Goal: Task Accomplishment & Management: Manage account settings

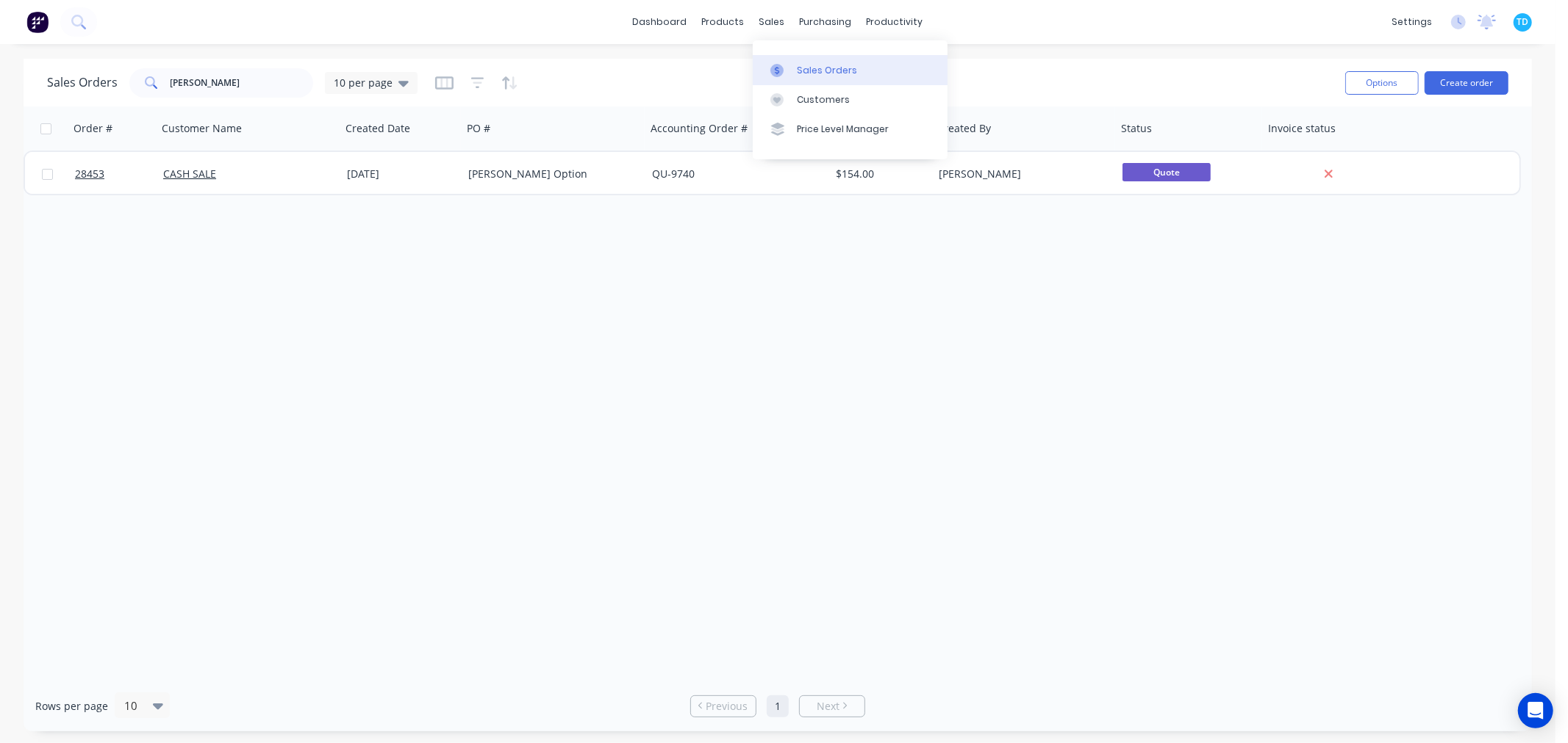
click at [797, 71] on div "Sales Orders" at bounding box center [826, 71] width 60 height 13
drag, startPoint x: 211, startPoint y: 75, endPoint x: 158, endPoint y: 83, distance: 53.6
click at [157, 82] on div "[PERSON_NAME]" at bounding box center [221, 83] width 184 height 30
click at [355, 328] on div "Order # Customer Name Created Date PO # Accounting Order # Total ($) Created By…" at bounding box center [778, 394] width 1508 height 574
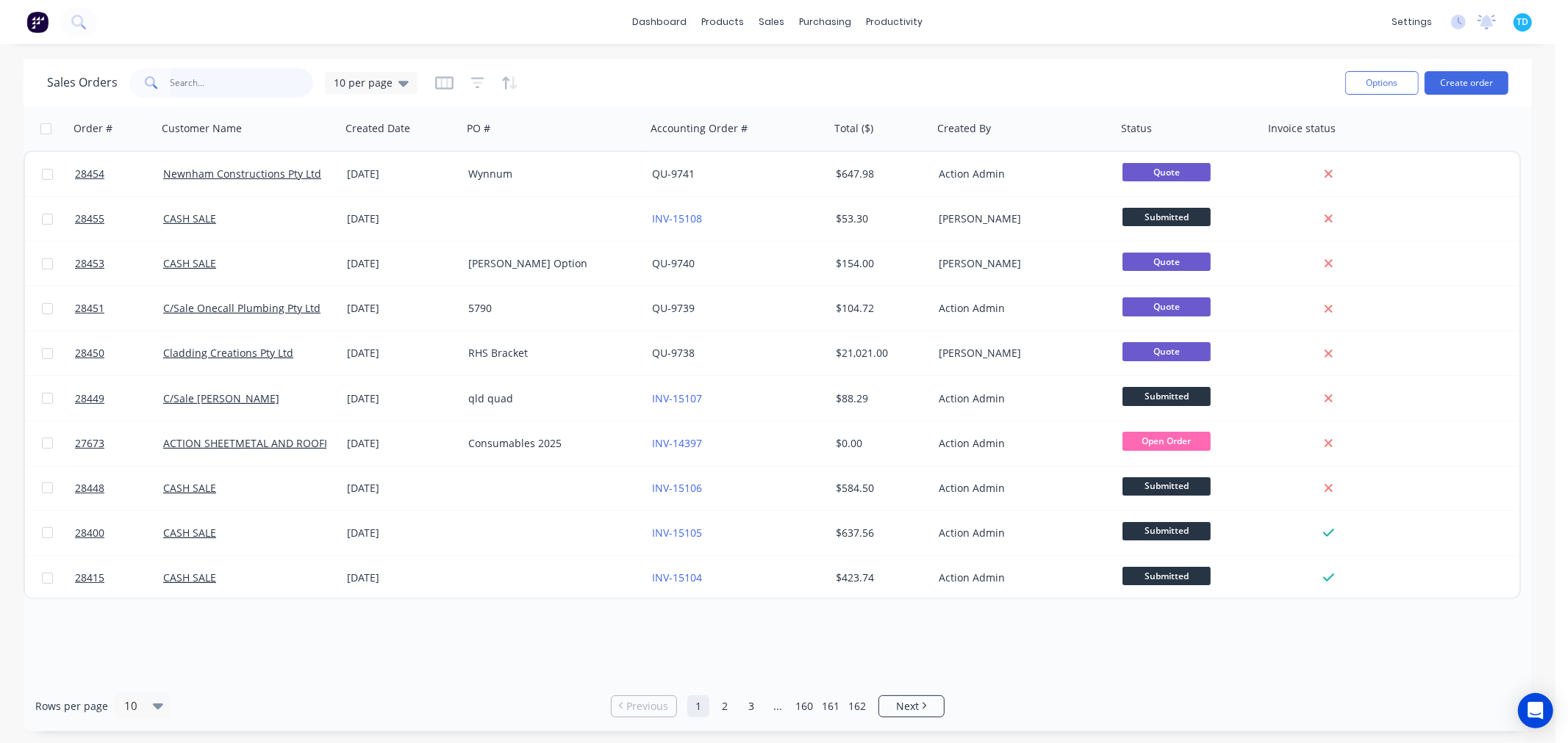
click at [191, 85] on input "text" at bounding box center [242, 83] width 143 height 30
type input "[PERSON_NAME]"
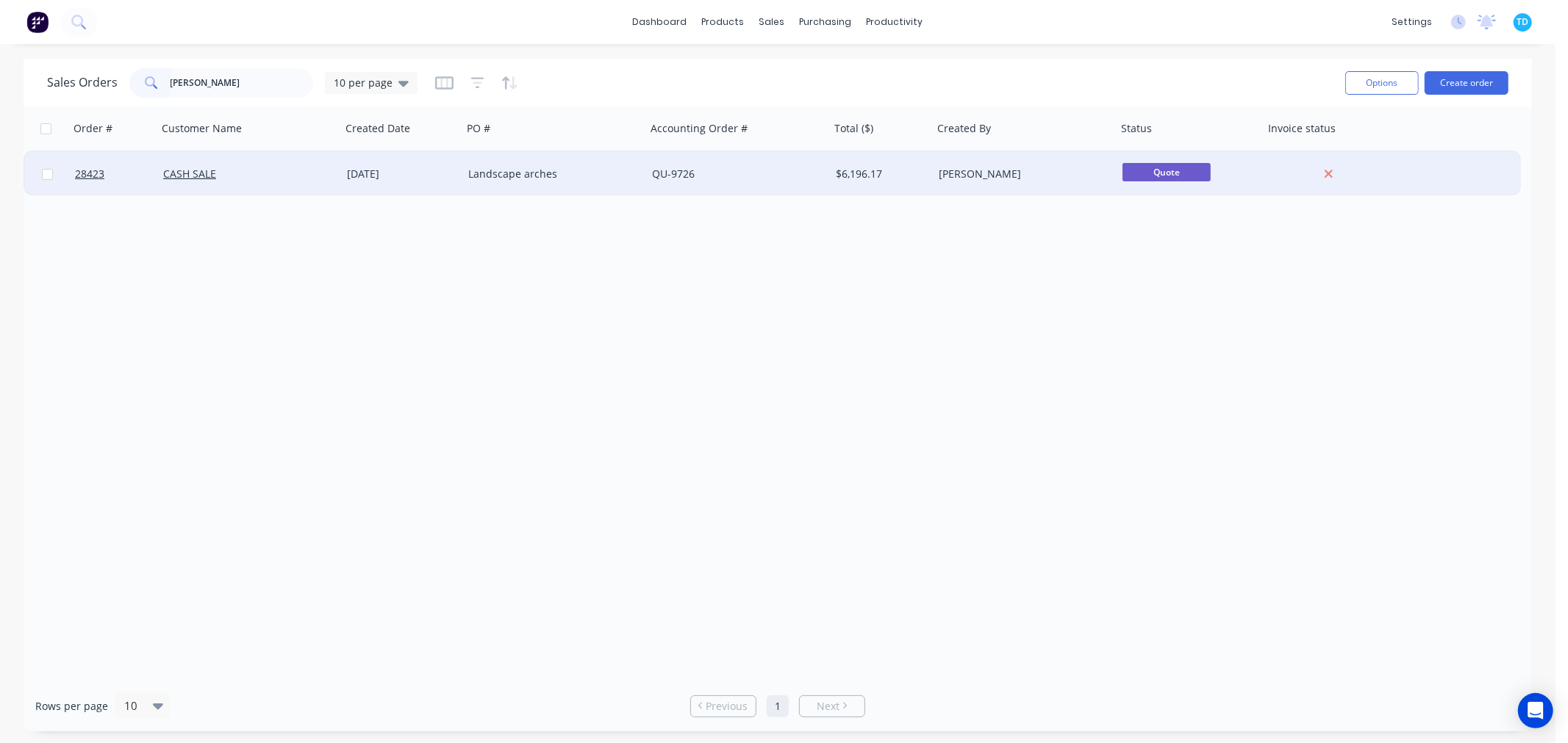
click at [495, 181] on div "Landscape arches" at bounding box center [554, 174] width 184 height 44
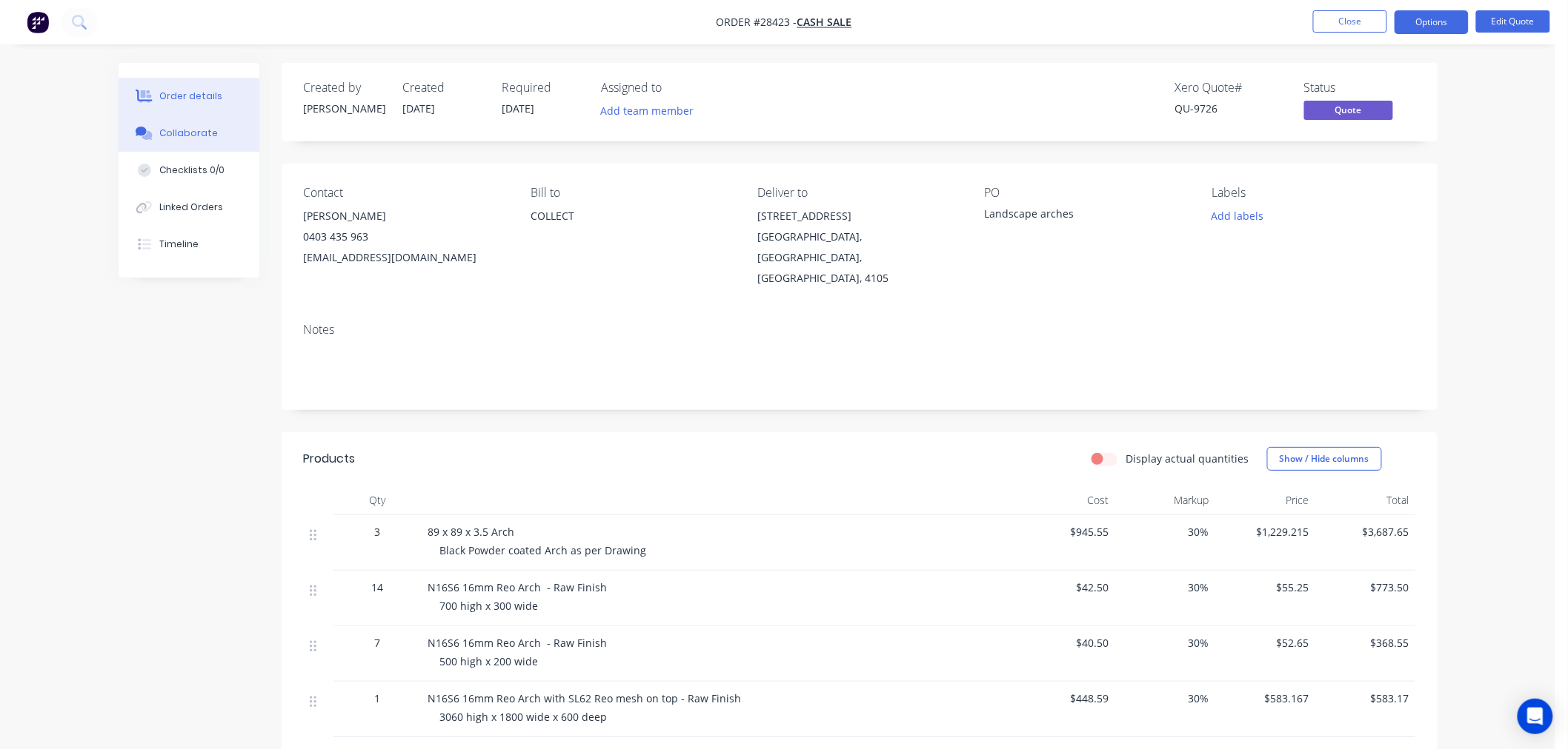
click at [175, 124] on button "Collaborate" at bounding box center [189, 133] width 140 height 37
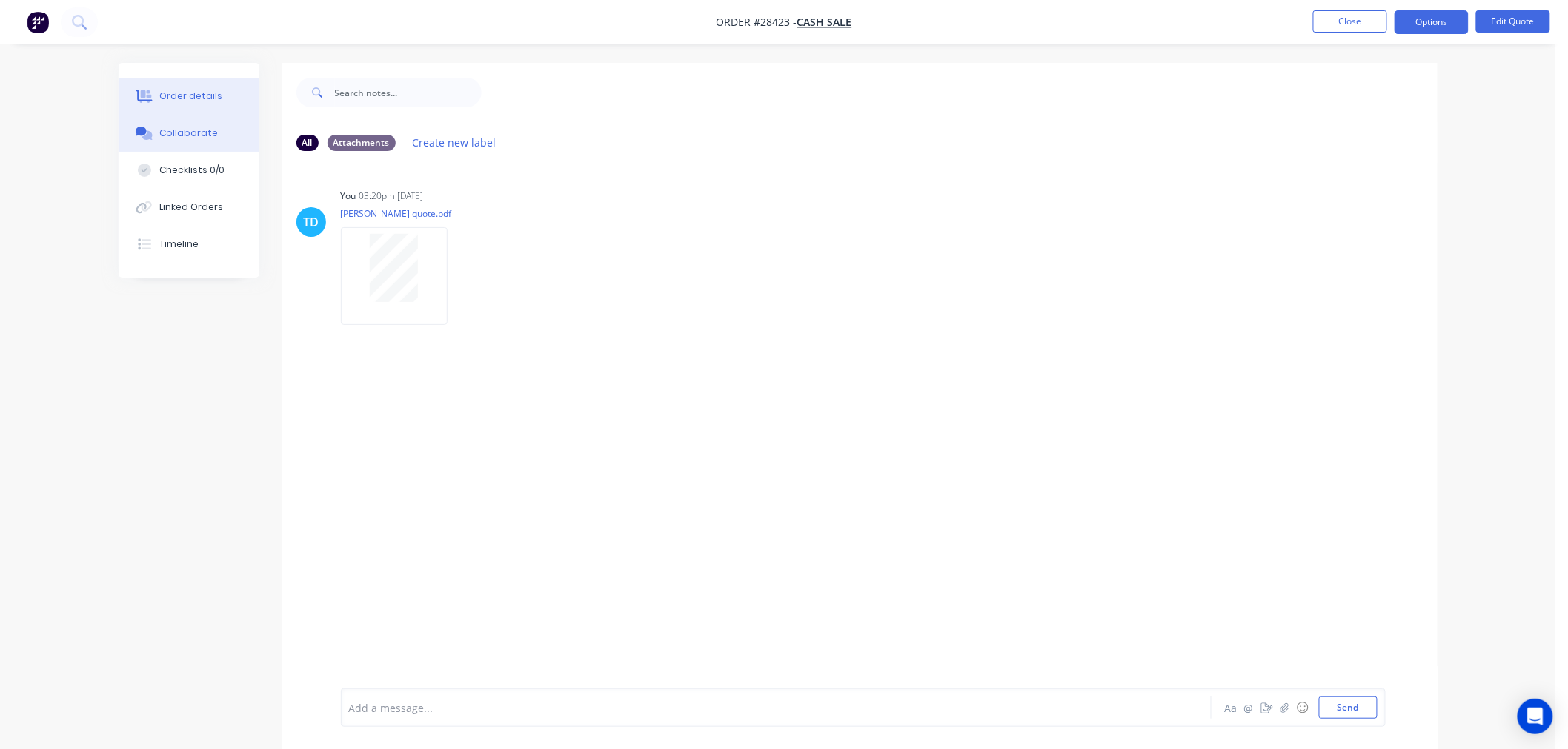
click at [188, 106] on button "Order details" at bounding box center [189, 96] width 140 height 37
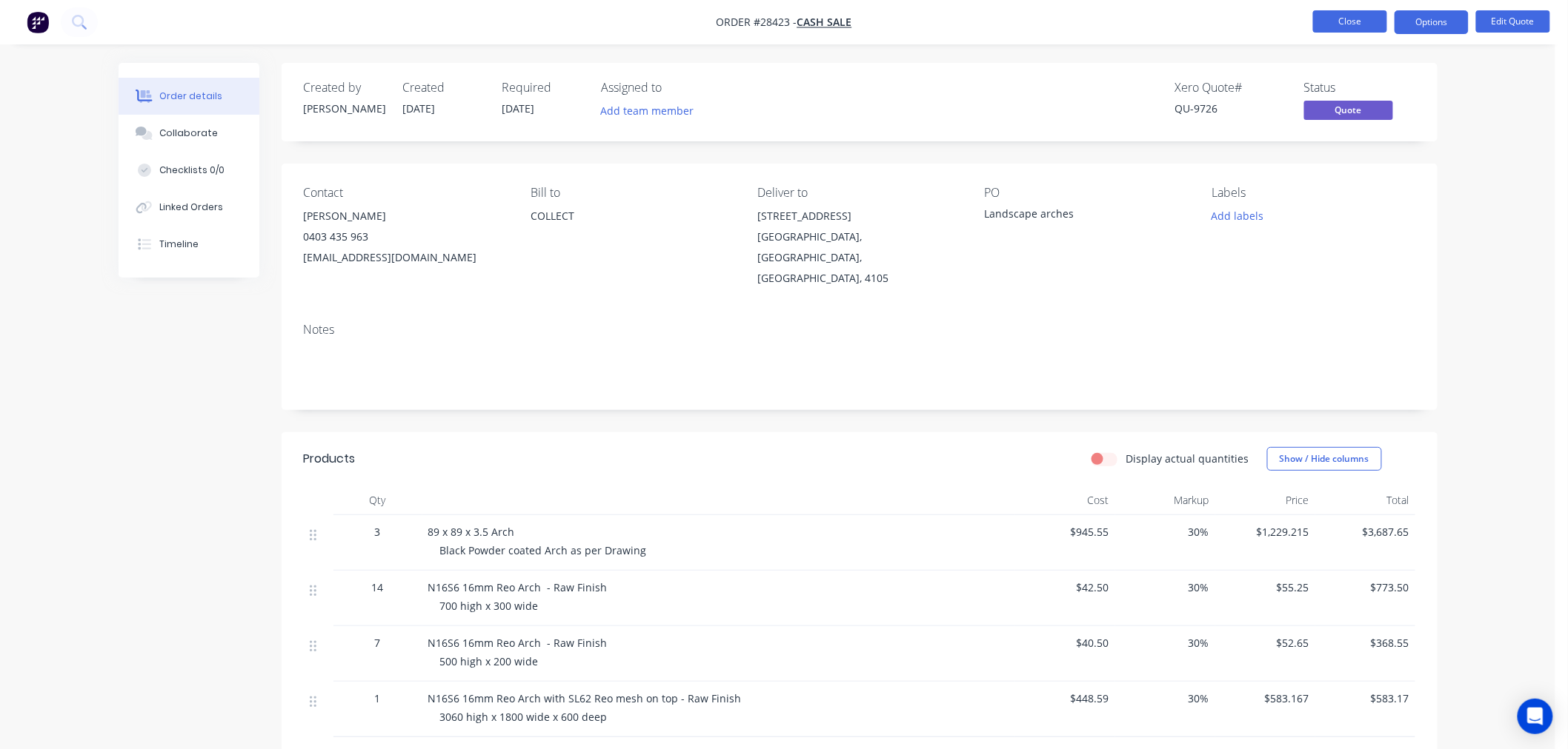
click at [1352, 22] on button "Close" at bounding box center [1350, 21] width 74 height 22
